Goal: Information Seeking & Learning: Learn about a topic

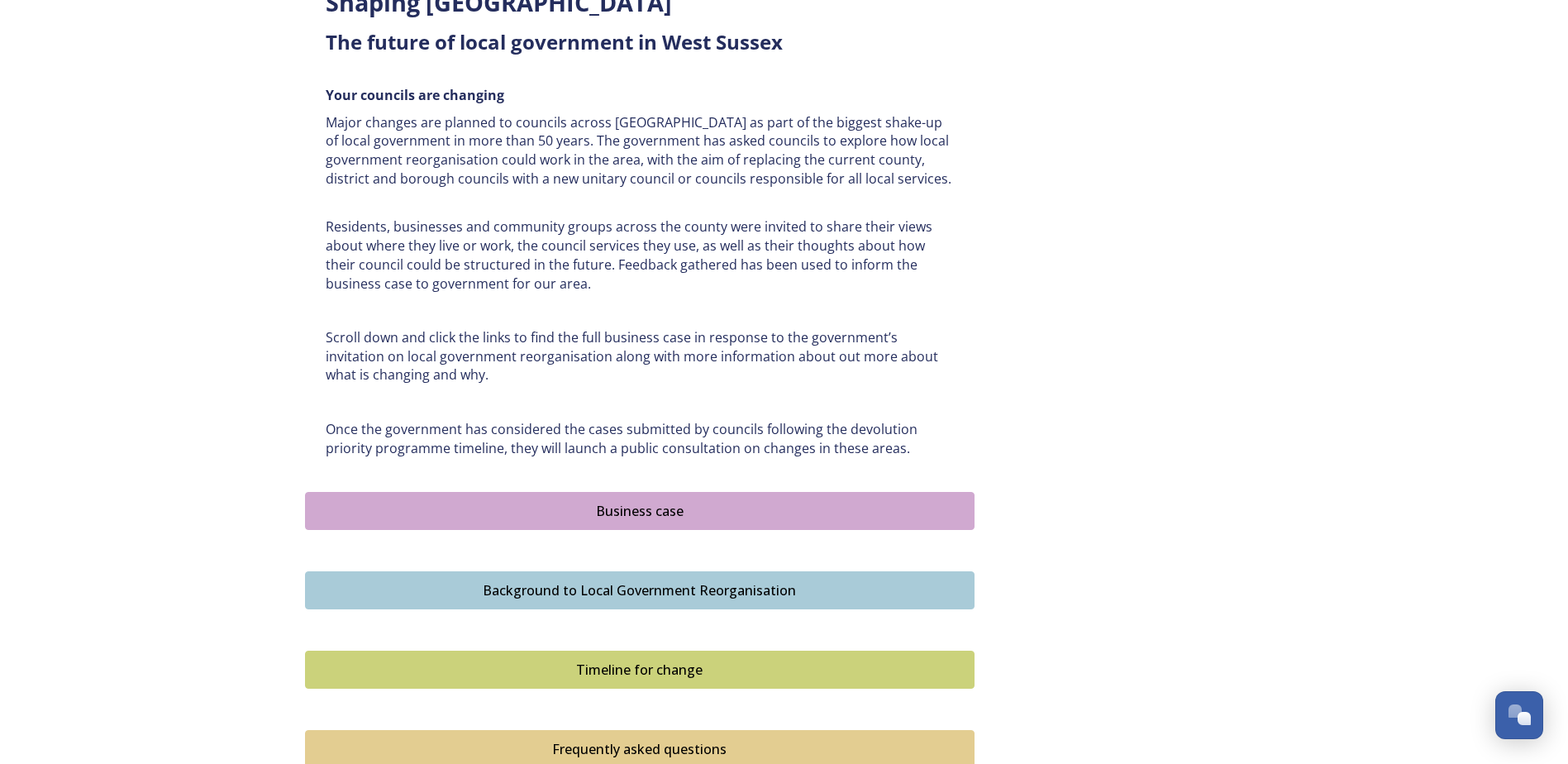
scroll to position [679, 0]
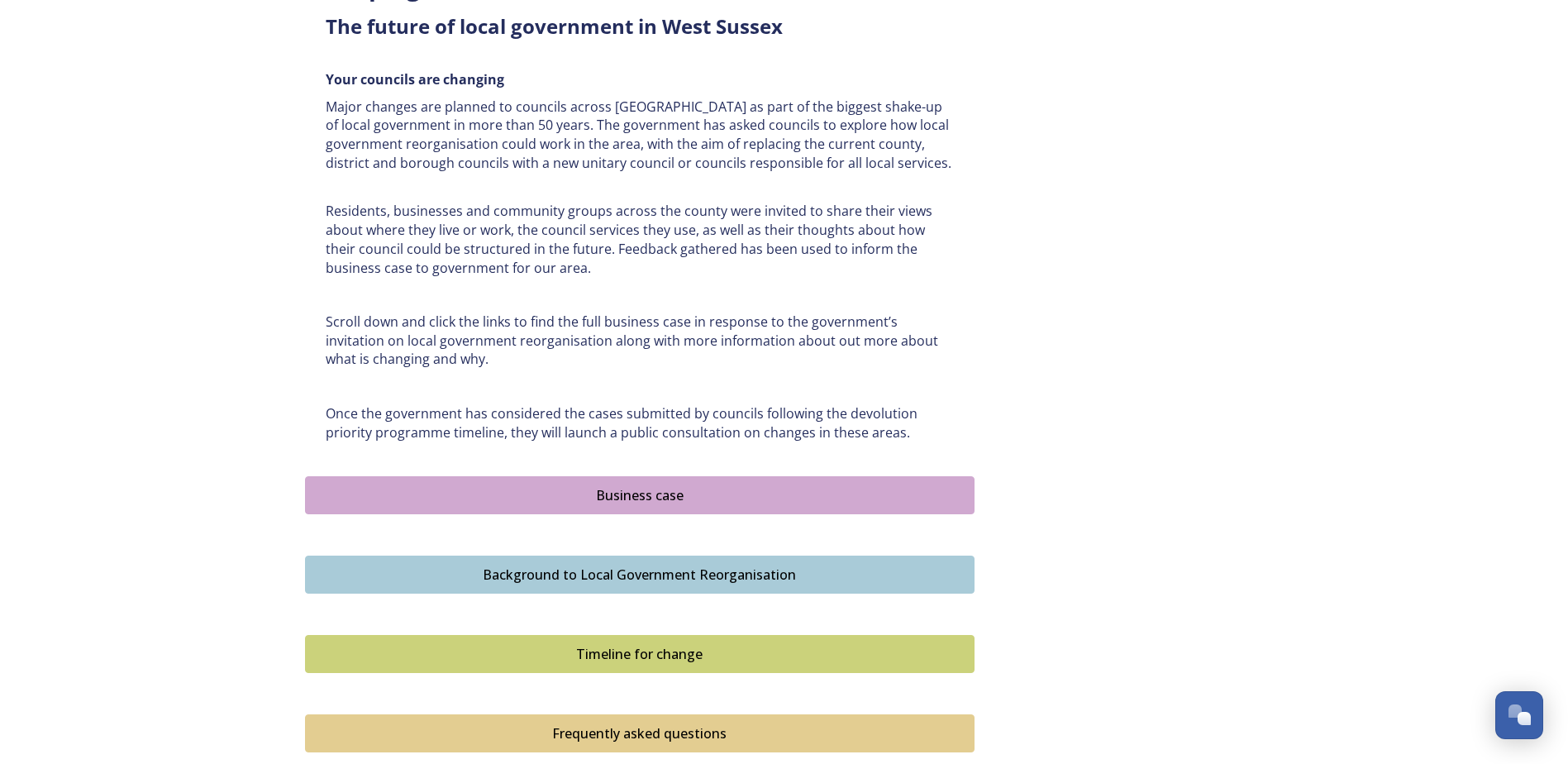
click at [637, 576] on div "Background to Local Government Reorganisation" at bounding box center [640, 575] width 652 height 20
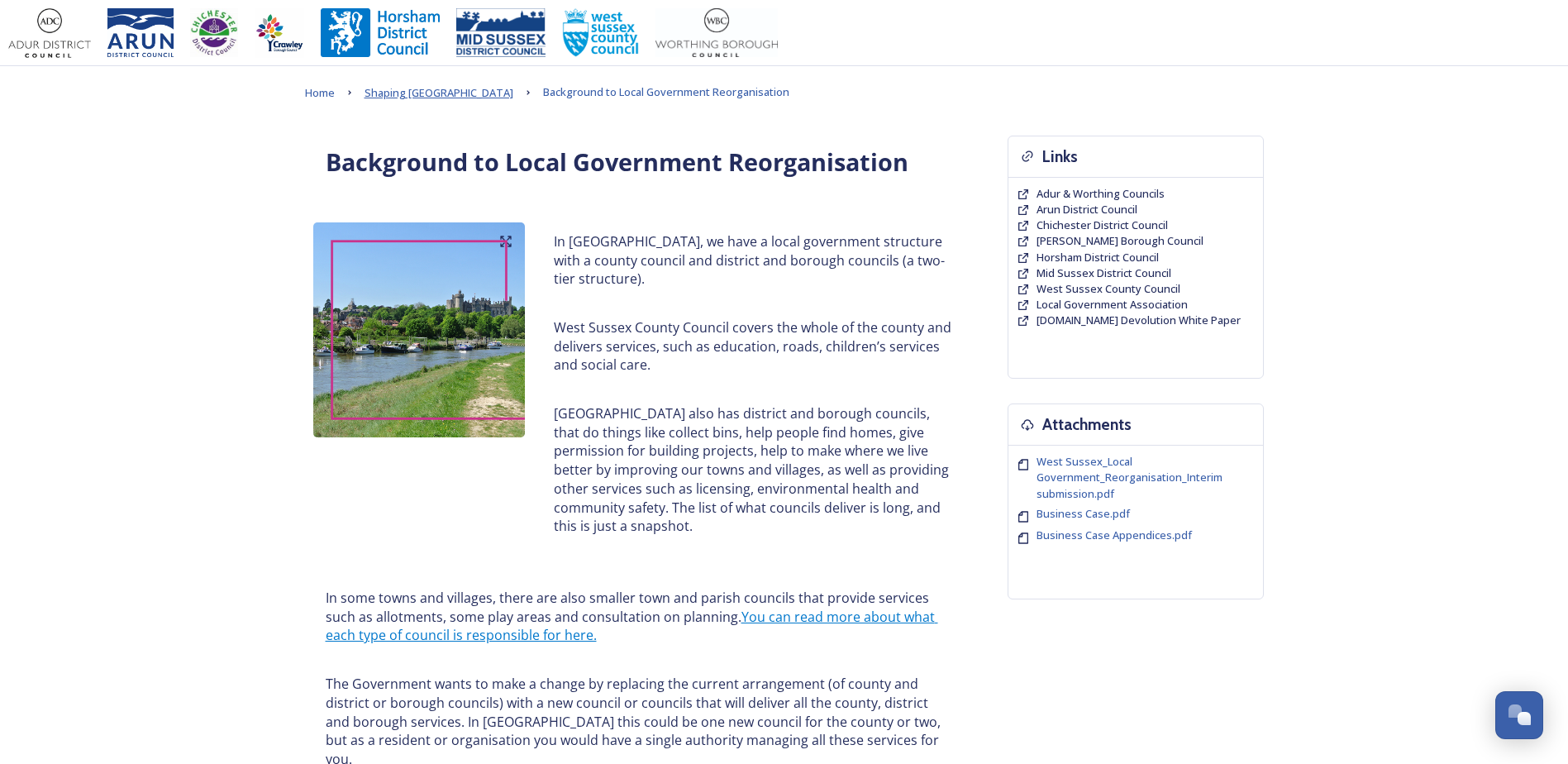
click at [460, 100] on span "Shaping [GEOGRAPHIC_DATA]" at bounding box center [439, 92] width 149 height 15
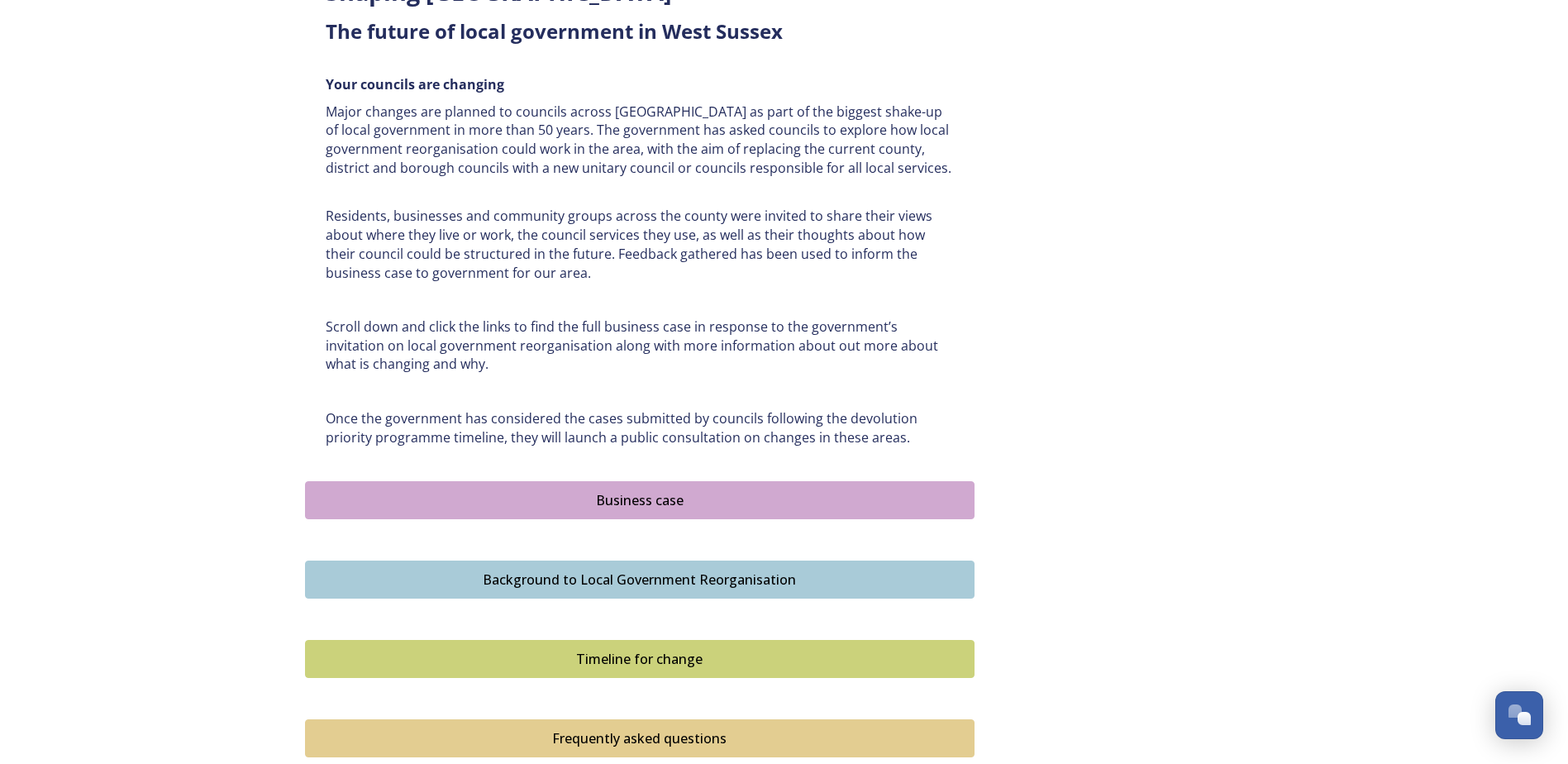
scroll to position [927, 0]
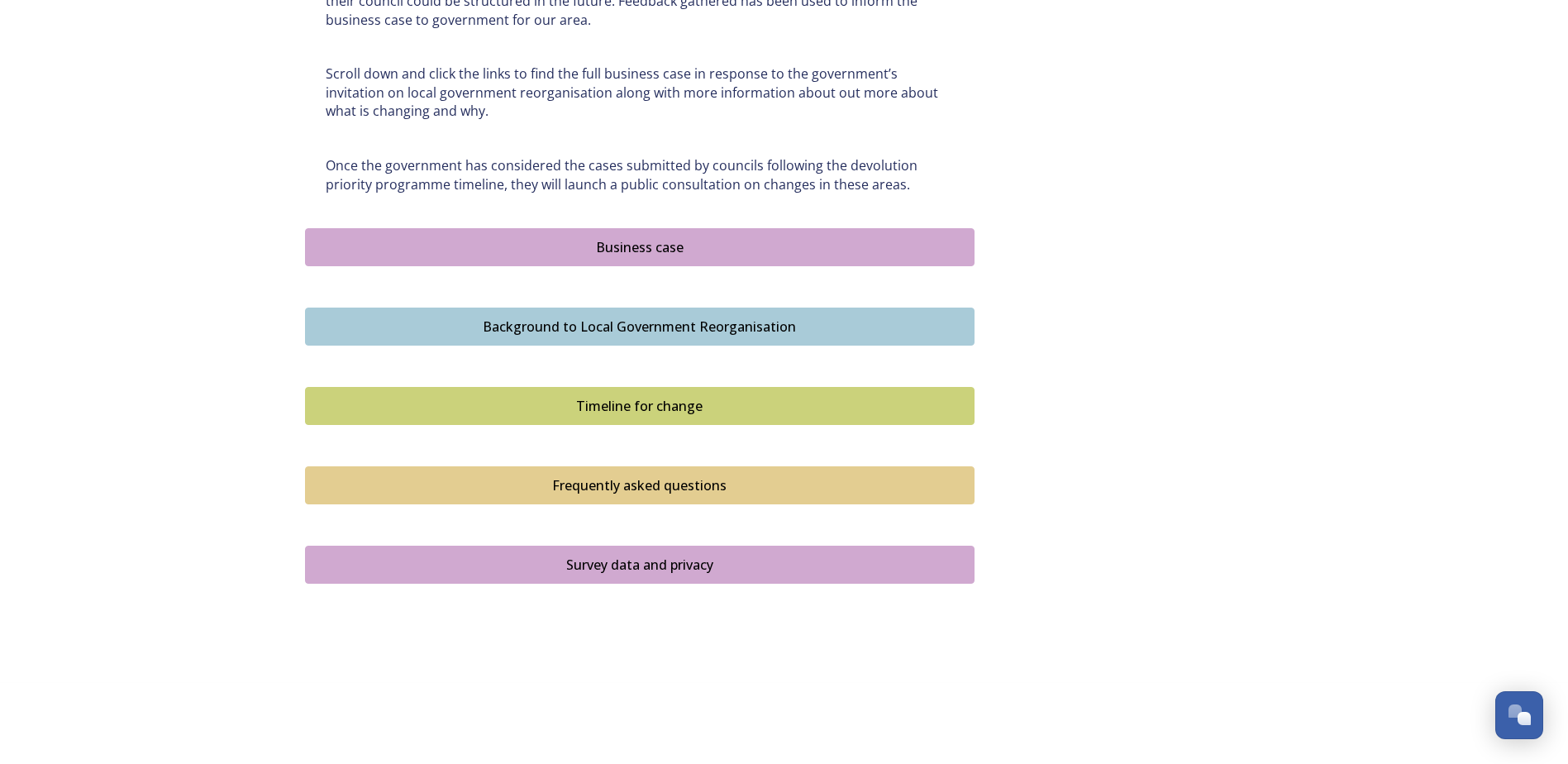
click at [638, 249] on div "Business case" at bounding box center [640, 247] width 652 height 20
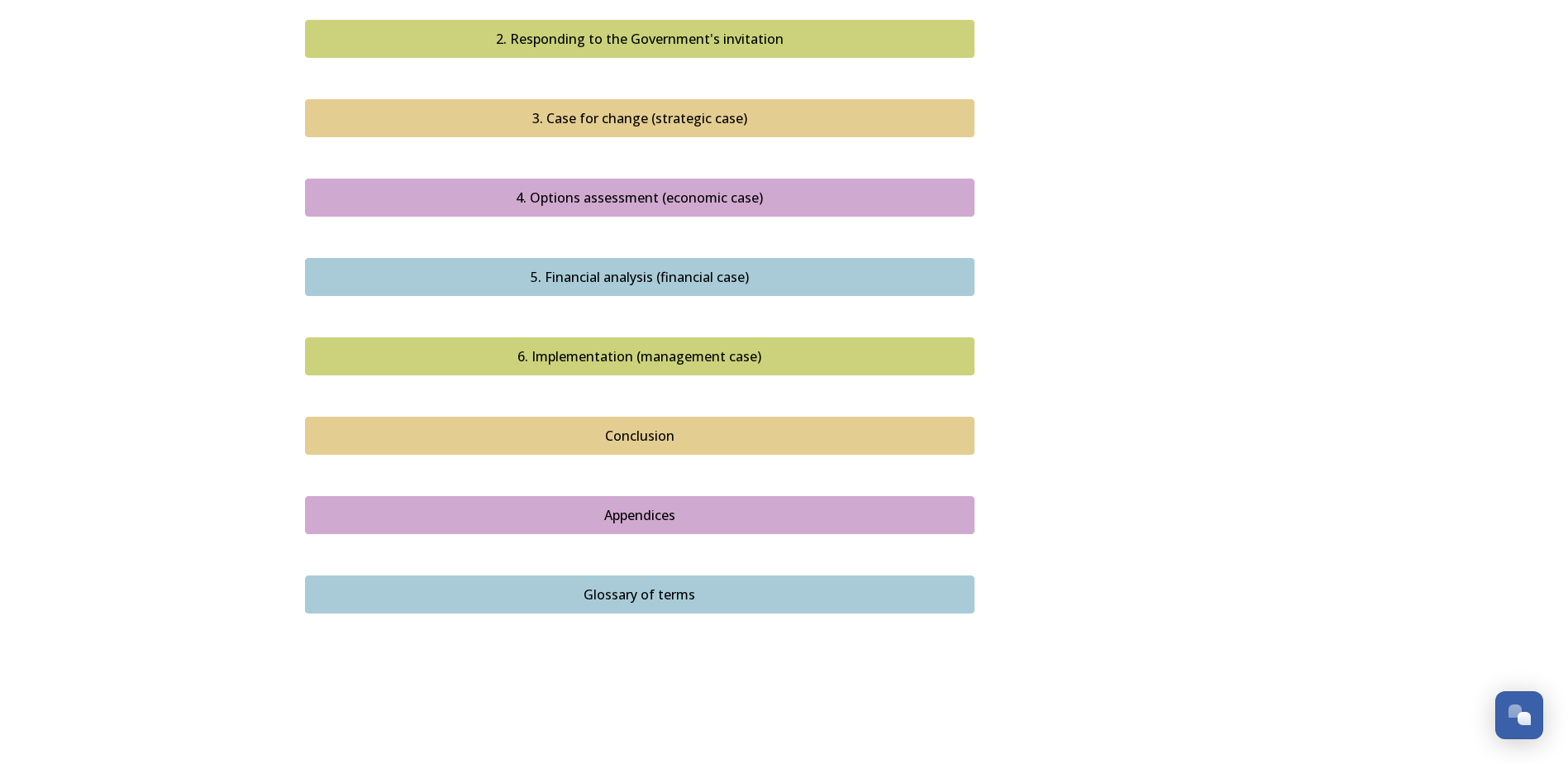
scroll to position [1729, 0]
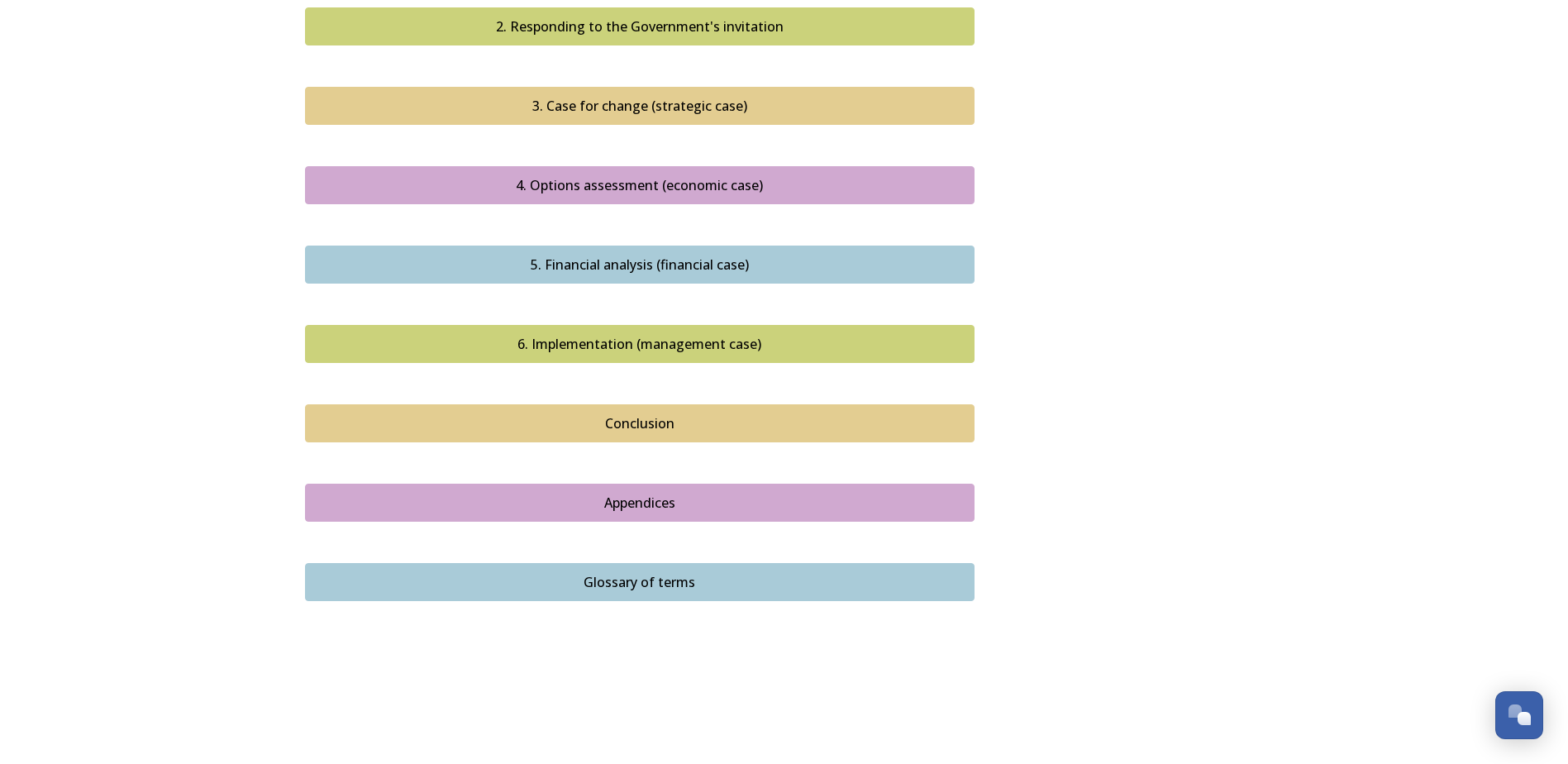
click at [673, 493] on div "Appendices" at bounding box center [640, 503] width 652 height 20
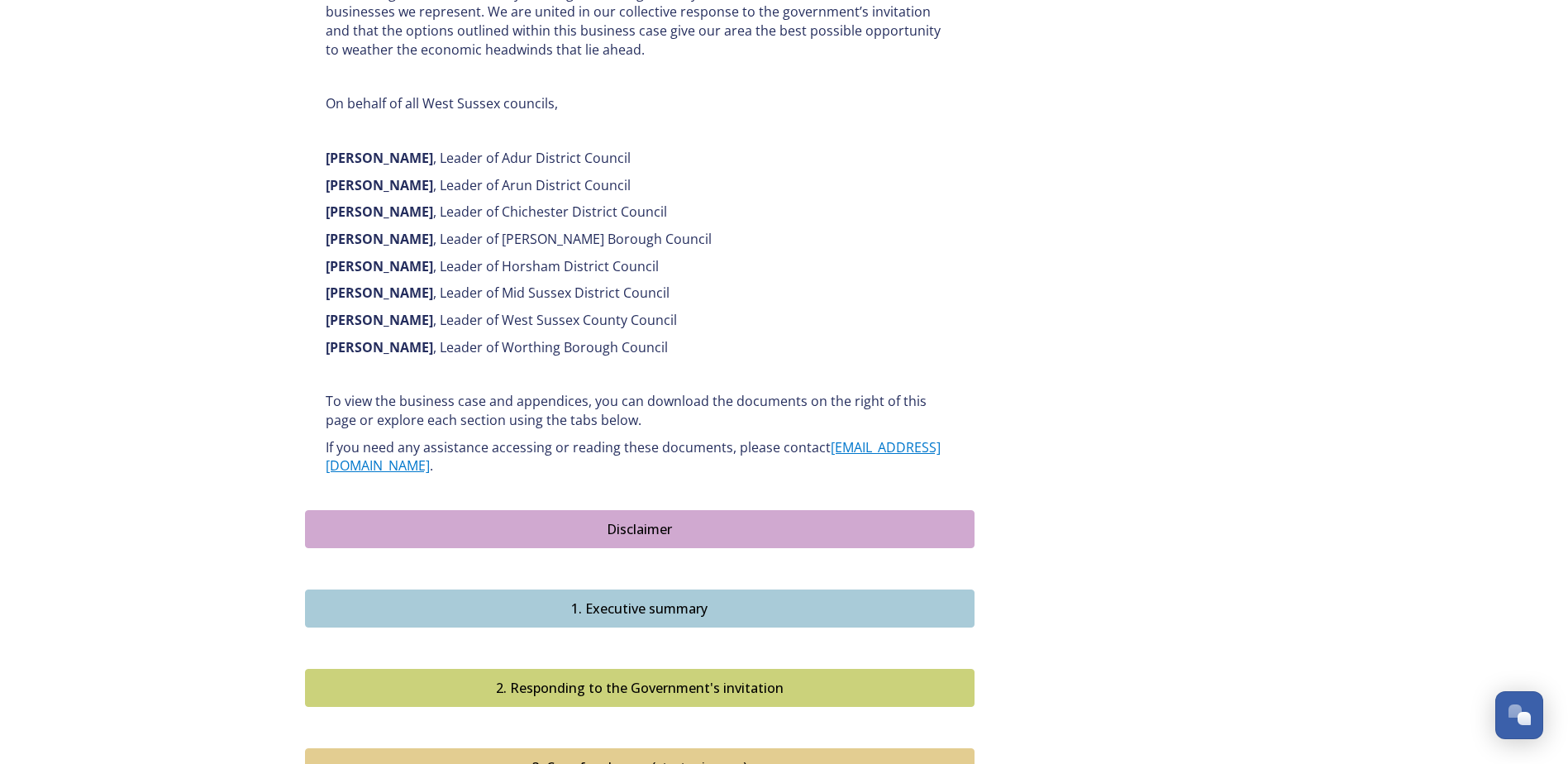
scroll to position [909, 0]
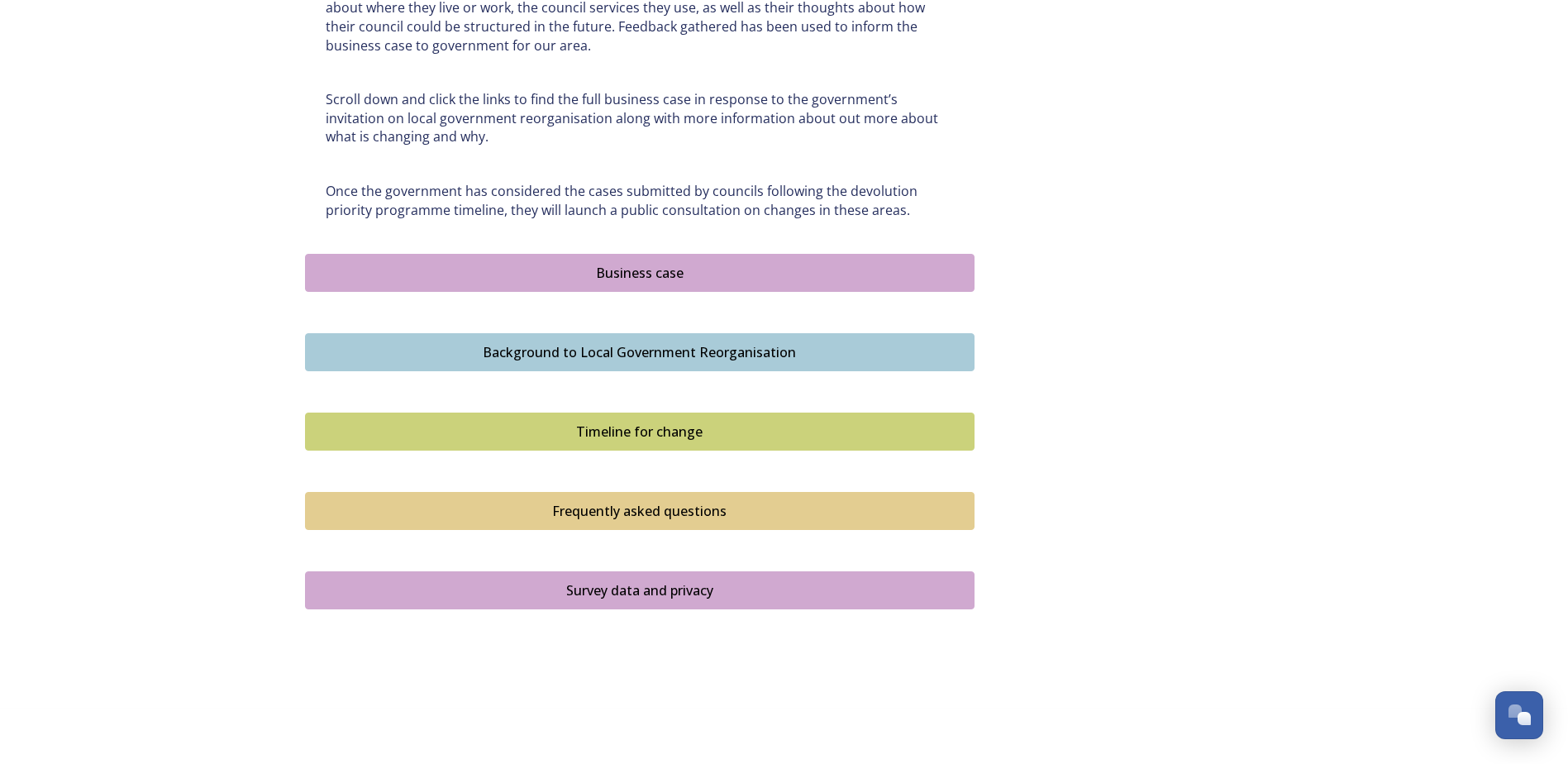
scroll to position [909, 0]
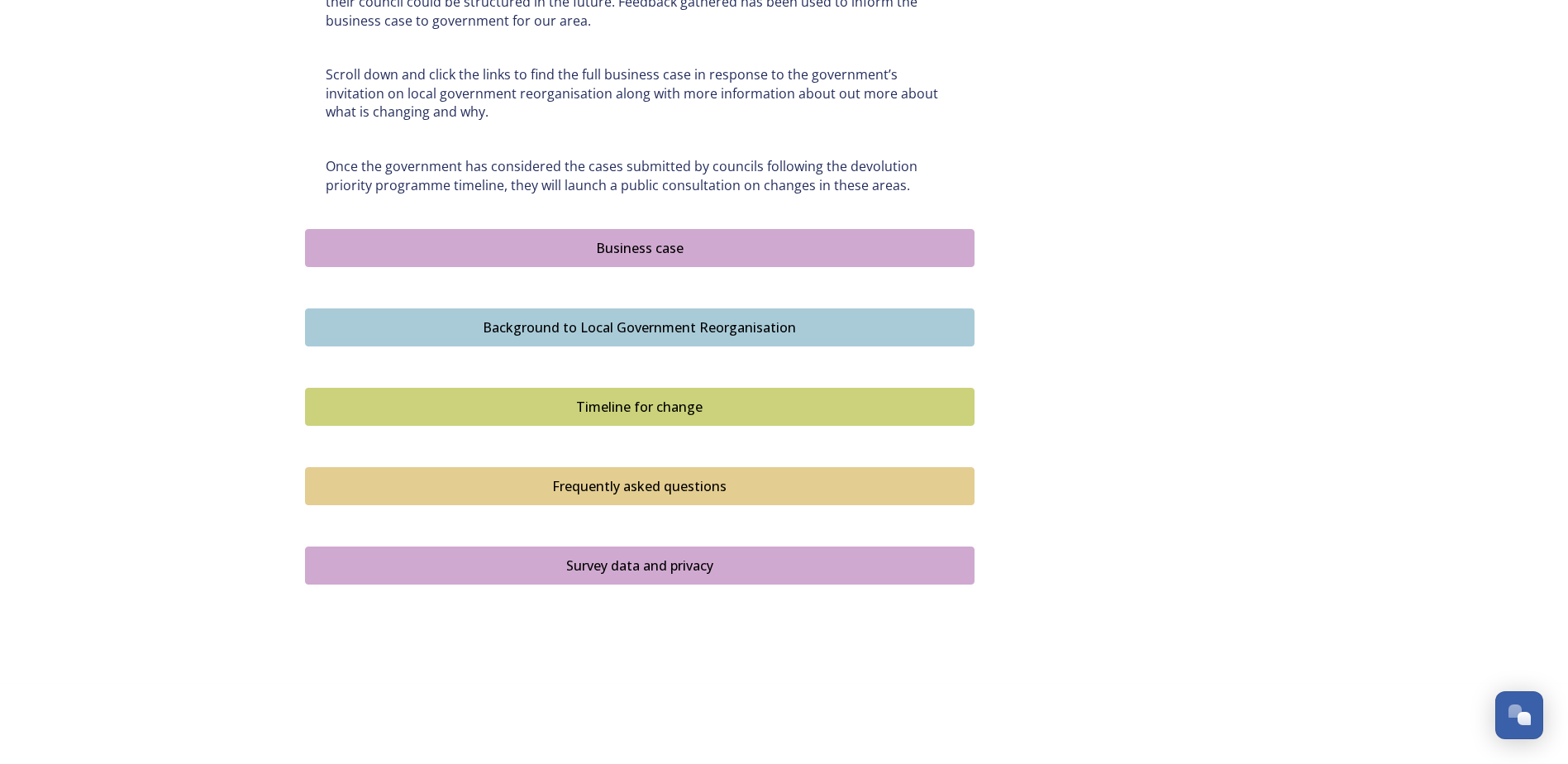
scroll to position [927, 0]
click at [637, 567] on div "Survey data and privacy" at bounding box center [640, 565] width 652 height 20
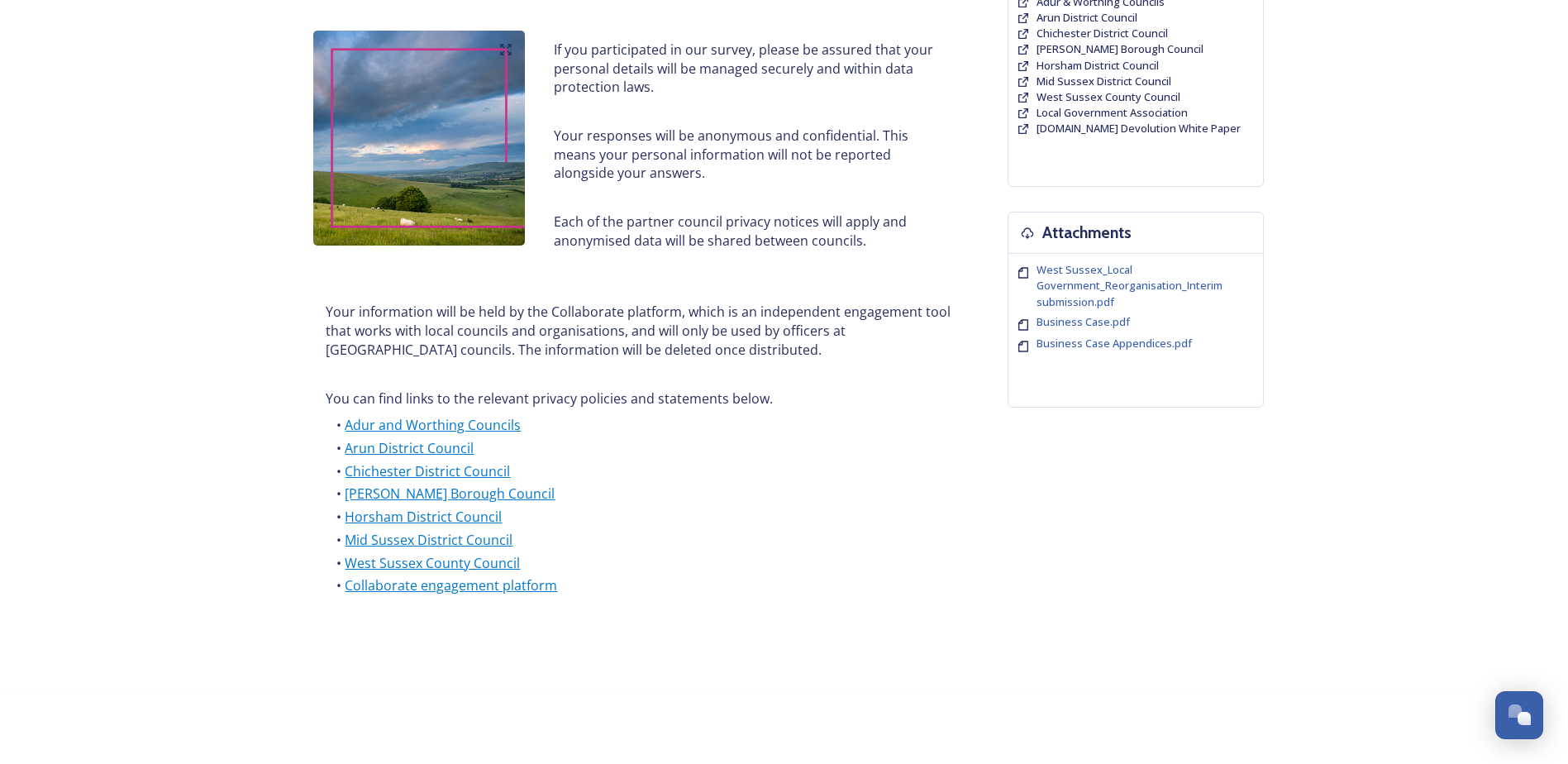
scroll to position [203, 0]
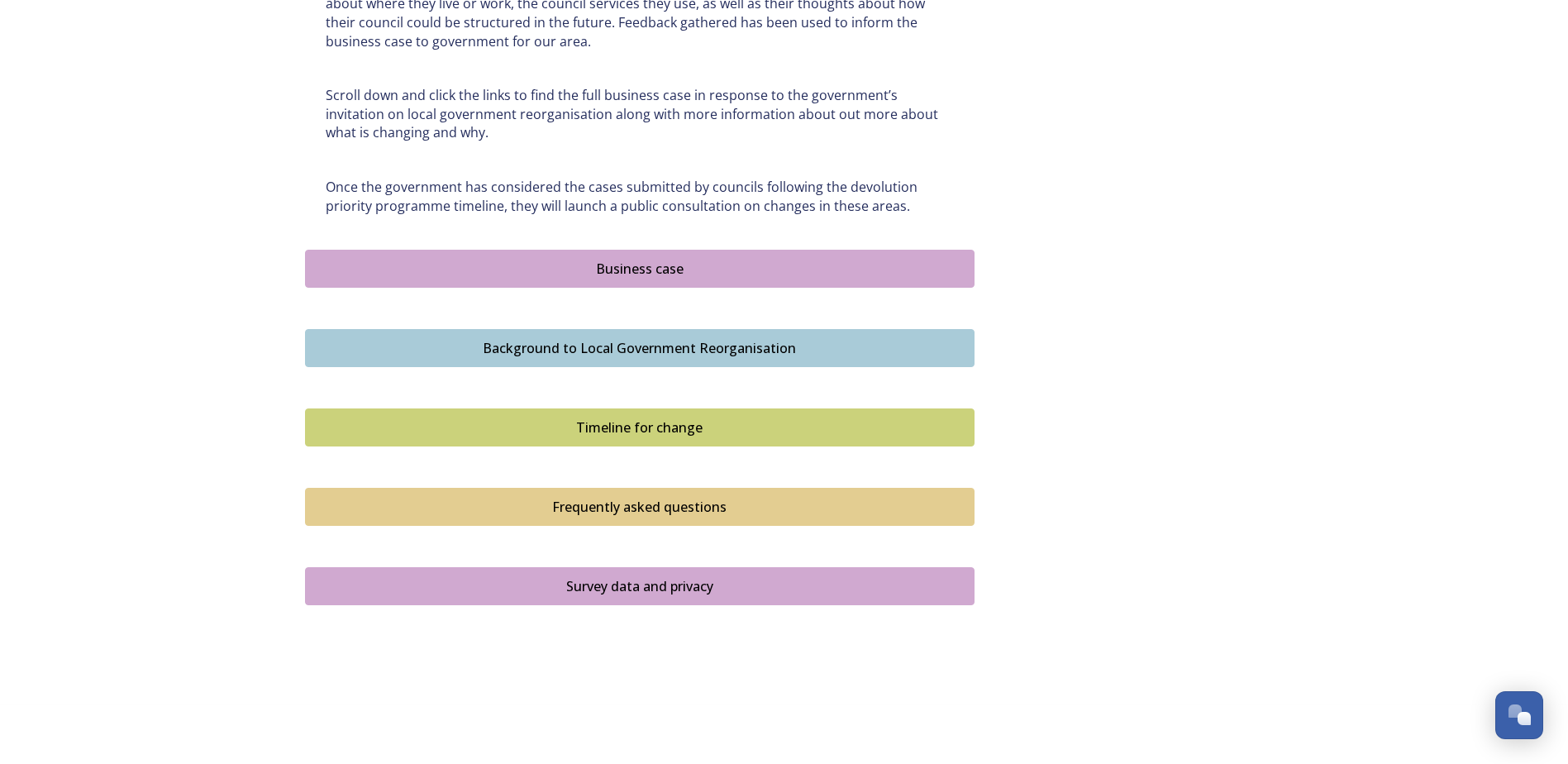
scroll to position [927, 0]
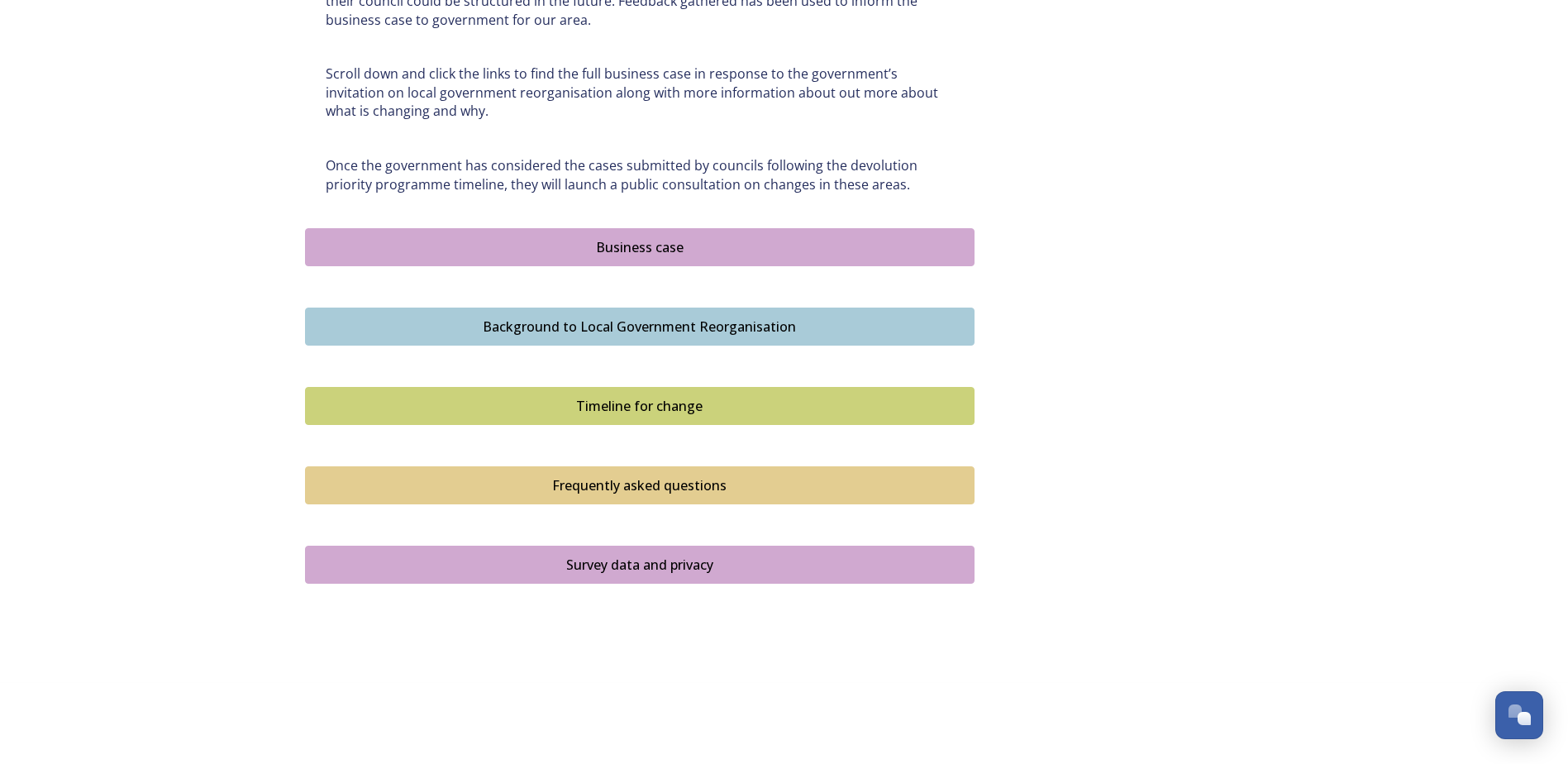
click at [658, 479] on div "Frequently asked questions" at bounding box center [640, 485] width 652 height 20
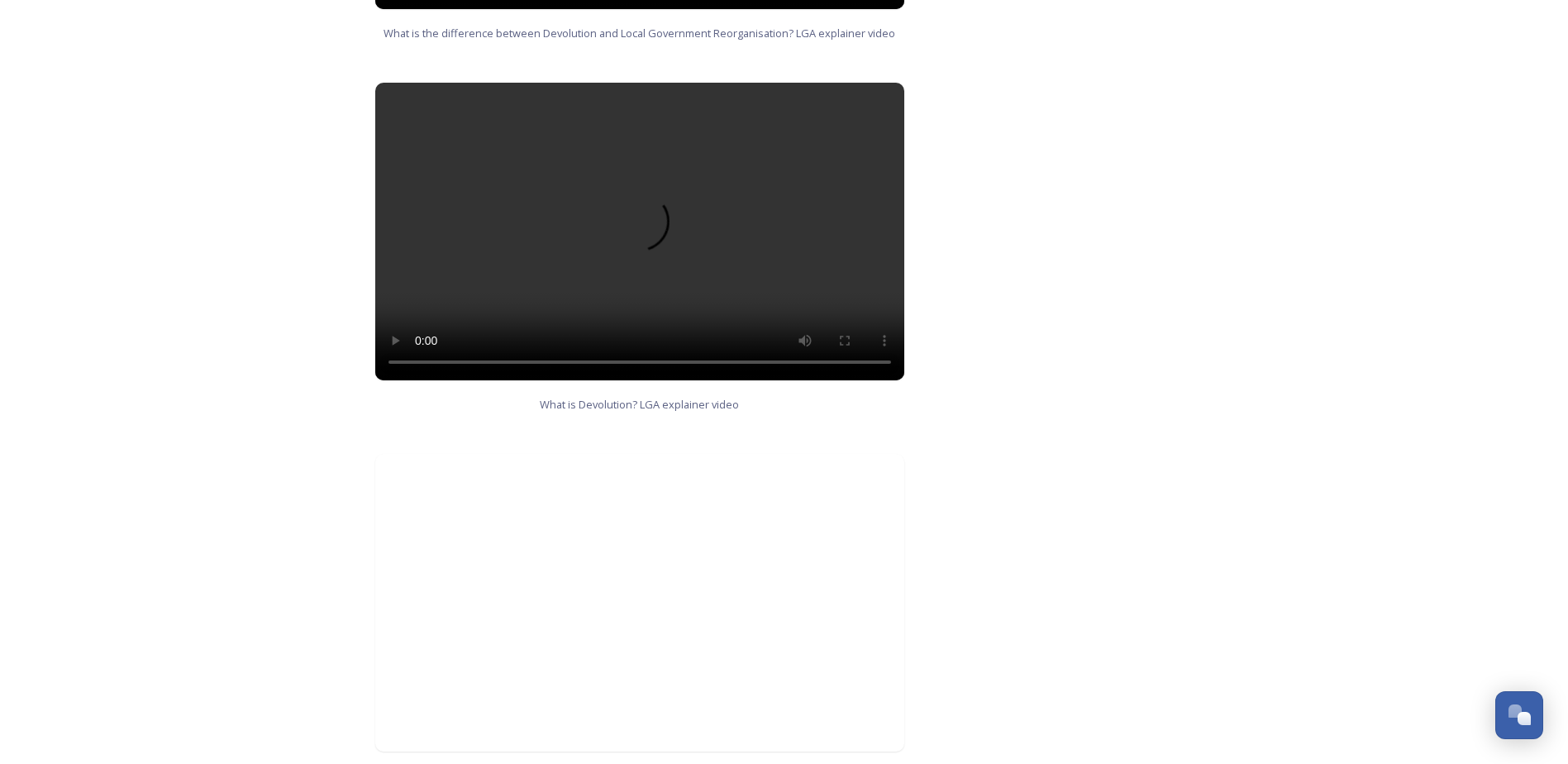
scroll to position [1240, 0]
